Goal: Information Seeking & Learning: Learn about a topic

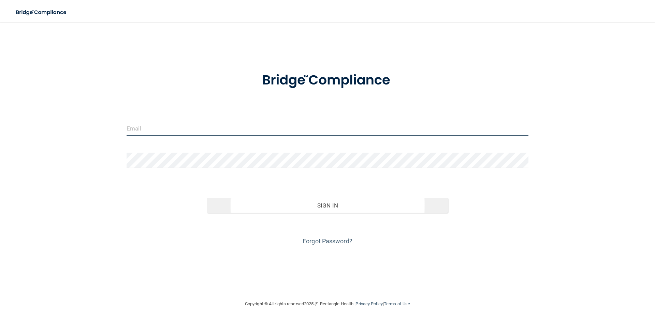
type input "[PERSON_NAME][EMAIL_ADDRESS][DOMAIN_NAME]"
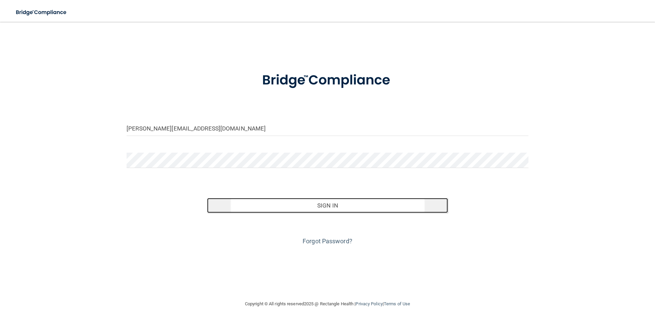
click at [309, 206] on button "Sign In" at bounding box center [327, 205] width 241 height 15
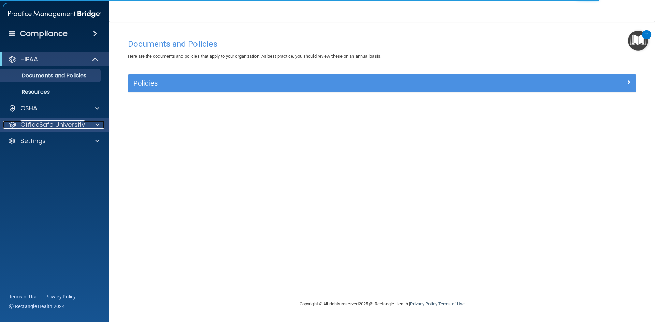
click at [53, 127] on p "OfficeSafe University" at bounding box center [52, 125] width 64 height 8
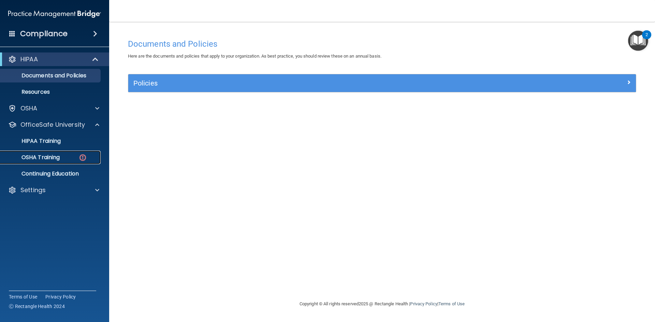
click at [61, 155] on div "OSHA Training" at bounding box center [50, 157] width 93 height 7
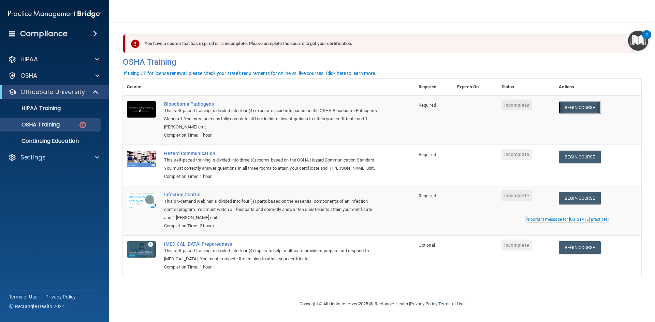
click at [596, 109] on link "Begin Course" at bounding box center [580, 107] width 42 height 13
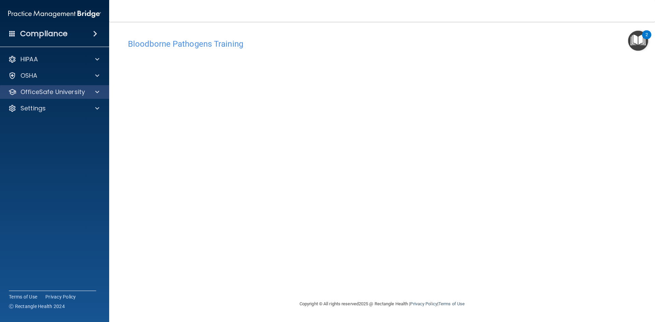
click at [97, 96] on div "OfficeSafe University" at bounding box center [54, 92] width 109 height 14
click at [97, 97] on div "OfficeSafe University" at bounding box center [54, 92] width 109 height 14
click at [97, 93] on span at bounding box center [97, 92] width 4 height 8
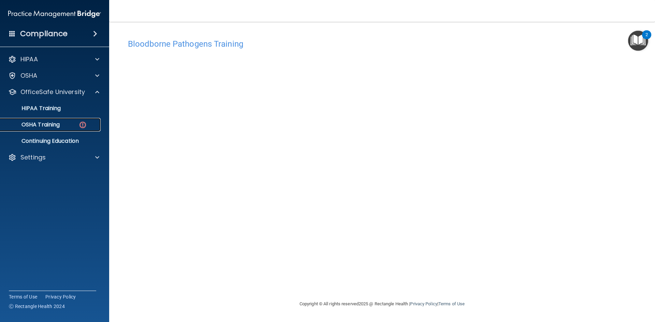
click at [58, 124] on p "OSHA Training" at bounding box center [31, 124] width 55 height 7
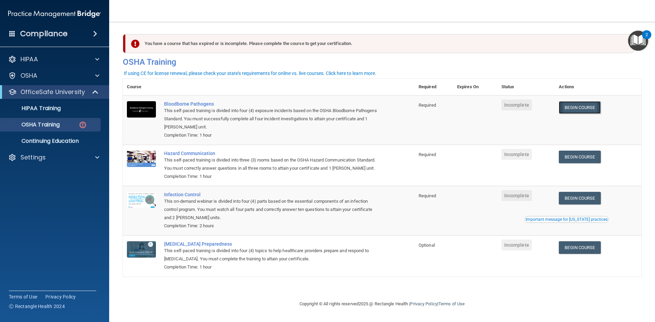
click at [583, 110] on link "Begin Course" at bounding box center [580, 107] width 42 height 13
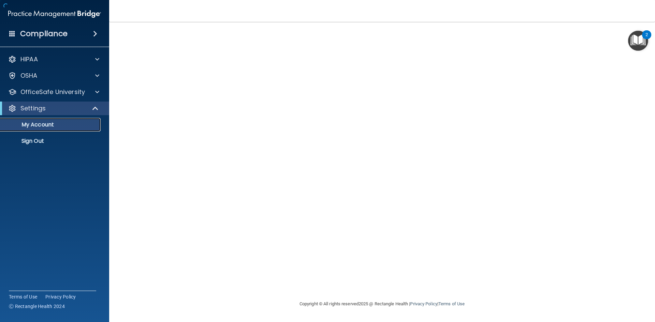
click at [60, 127] on p "My Account" at bounding box center [50, 124] width 93 height 7
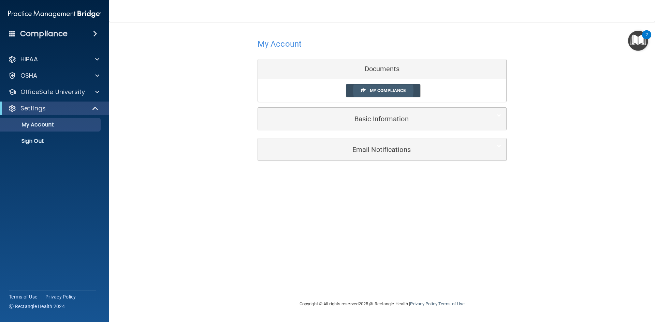
click at [407, 92] on link "My Compliance" at bounding box center [383, 90] width 75 height 13
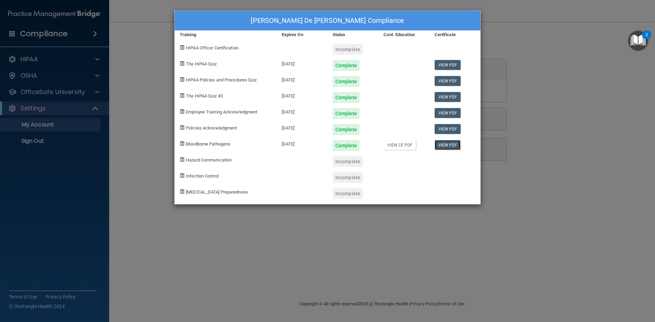
click at [447, 146] on link "View PDF" at bounding box center [448, 145] width 26 height 10
click at [517, 182] on div "Vannessa De La Torre's Compliance Training Expires On Status Cont. Education Ce…" at bounding box center [327, 161] width 655 height 322
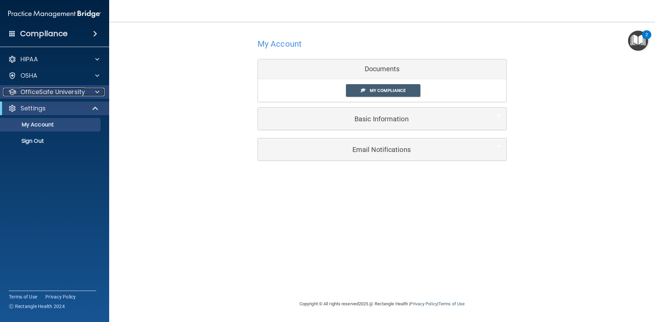
click at [55, 96] on p "OfficeSafe University" at bounding box center [52, 92] width 64 height 8
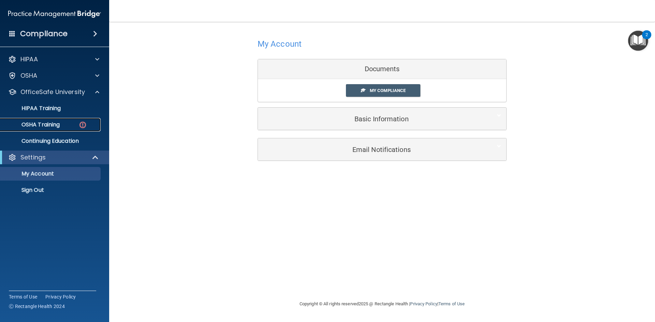
click at [68, 128] on div "OSHA Training" at bounding box center [50, 124] width 93 height 7
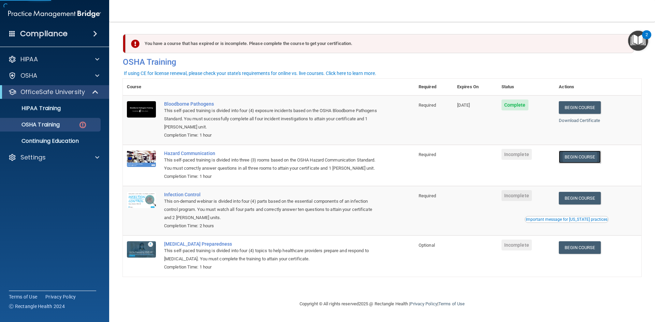
click at [580, 158] on link "Begin Course" at bounding box center [580, 157] width 42 height 13
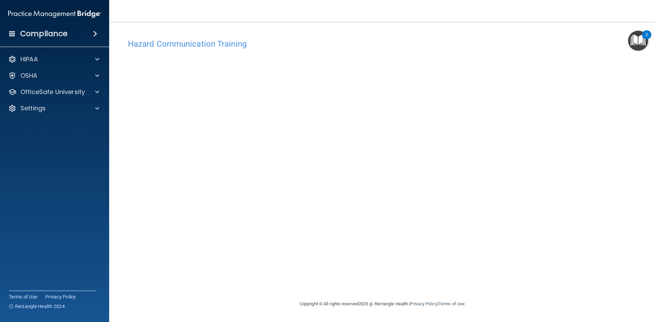
click at [476, 51] on div "Hazard Communication Training" at bounding box center [382, 43] width 518 height 17
click at [477, 53] on div "Hazard Communication Training This course doesn’t expire until . Are you sure y…" at bounding box center [382, 167] width 518 height 265
click at [641, 35] on img "Open Resource Center, 2 new notifications" at bounding box center [638, 41] width 20 height 20
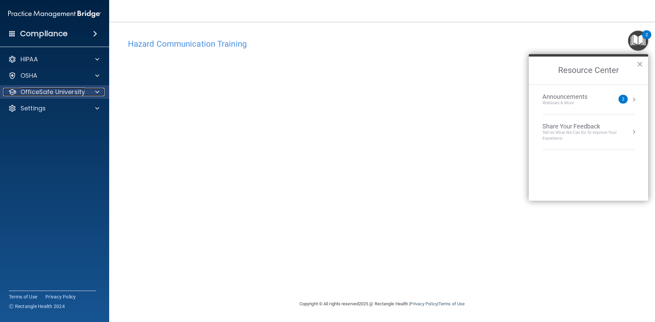
click at [83, 96] on p "OfficeSafe University" at bounding box center [52, 92] width 64 height 8
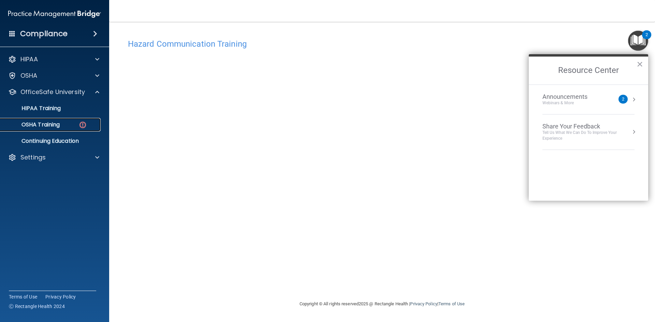
click at [63, 123] on div "OSHA Training" at bounding box center [50, 124] width 93 height 7
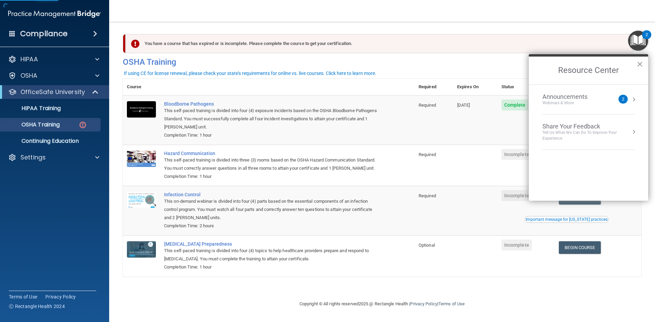
click at [637, 62] on button "×" at bounding box center [640, 64] width 6 height 11
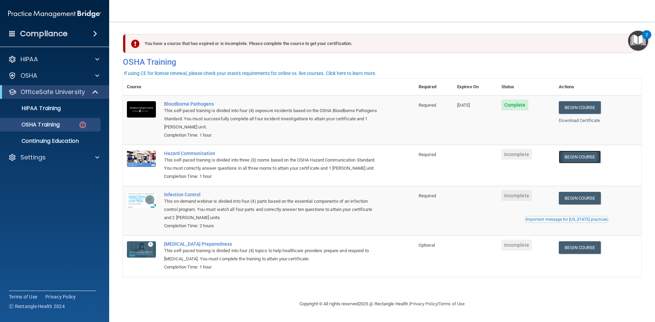
click at [585, 155] on link "Begin Course" at bounding box center [580, 157] width 42 height 13
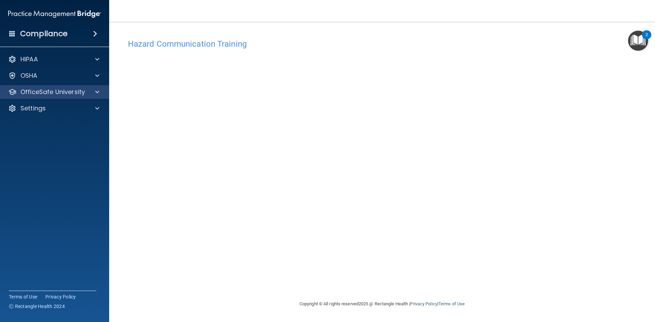
click at [78, 88] on div "OfficeSafe University" at bounding box center [54, 92] width 109 height 14
click at [102, 99] on div "OfficeSafe University" at bounding box center [54, 92] width 109 height 14
click at [83, 96] on p "OfficeSafe University" at bounding box center [52, 92] width 64 height 8
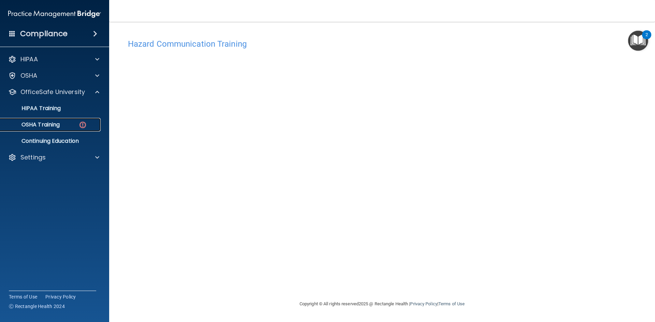
click at [86, 122] on img at bounding box center [82, 125] width 9 height 9
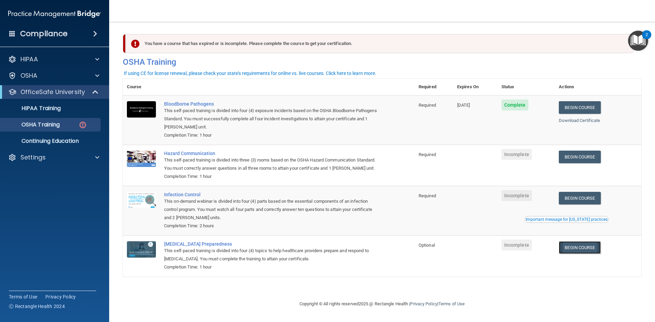
click at [577, 250] on link "Begin Course" at bounding box center [580, 248] width 42 height 13
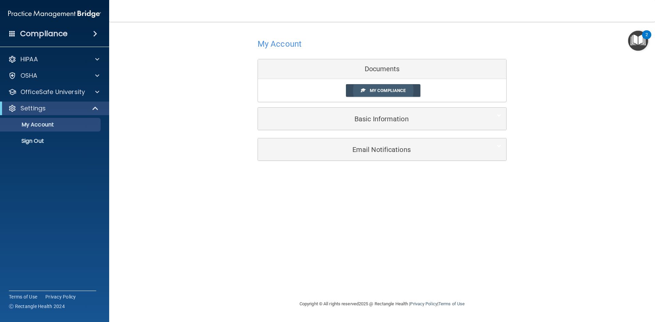
click at [391, 92] on span "My Compliance" at bounding box center [388, 90] width 36 height 5
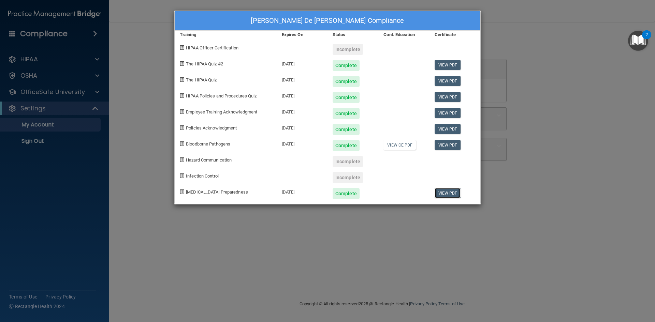
click at [451, 191] on link "View PDF" at bounding box center [448, 193] width 26 height 10
drag, startPoint x: 499, startPoint y: 176, endPoint x: 495, endPoint y: 133, distance: 43.2
click at [499, 176] on div "Vannessa De La Torre's Compliance Training Expires On Status Cont. Education Ce…" at bounding box center [327, 161] width 655 height 322
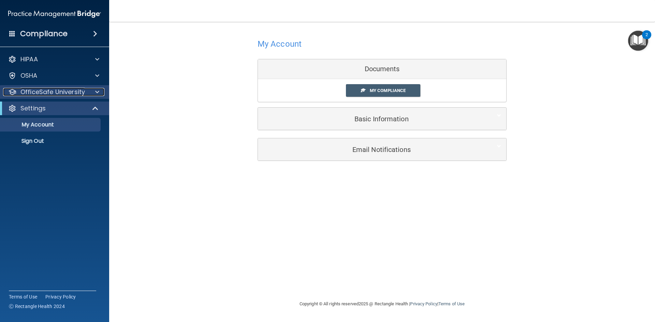
click at [59, 92] on p "OfficeSafe University" at bounding box center [52, 92] width 64 height 8
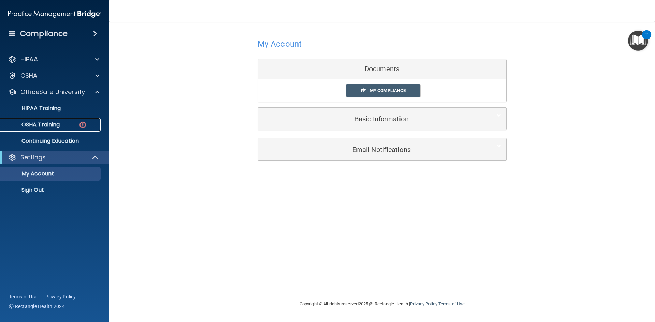
click at [55, 127] on p "OSHA Training" at bounding box center [31, 124] width 55 height 7
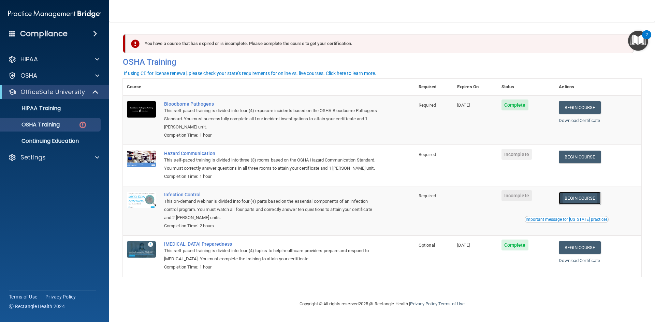
click at [590, 201] on link "Begin Course" at bounding box center [580, 198] width 42 height 13
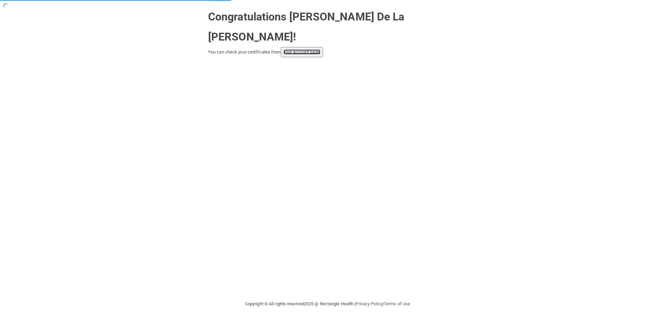
click at [292, 49] on link "your account page!" at bounding box center [301, 51] width 37 height 5
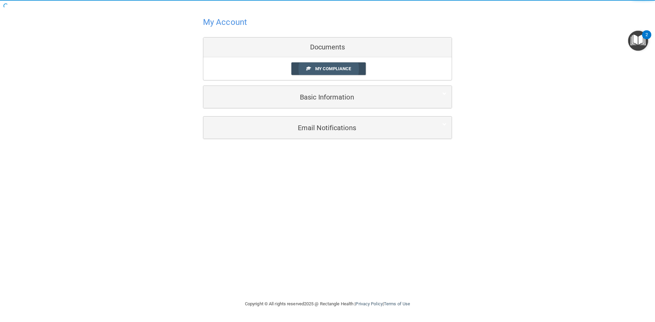
click at [332, 66] on span "My Compliance" at bounding box center [333, 68] width 36 height 5
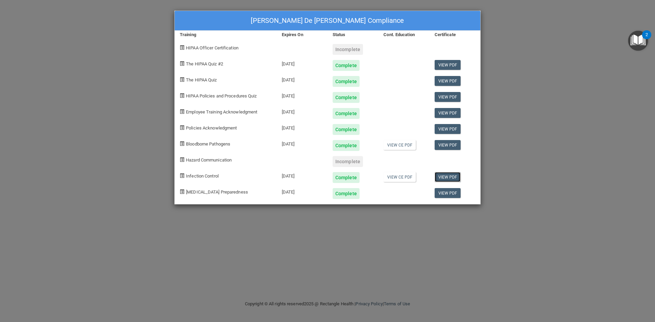
click at [448, 178] on link "View PDF" at bounding box center [448, 177] width 26 height 10
